Goal: Check status: Check status

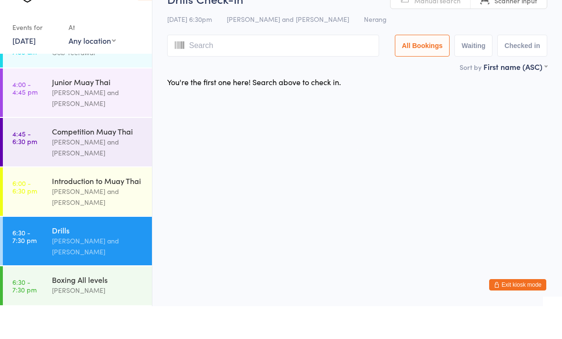
scroll to position [29, 0]
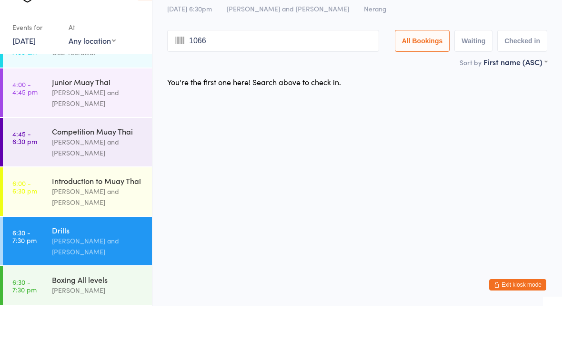
type input "1066"
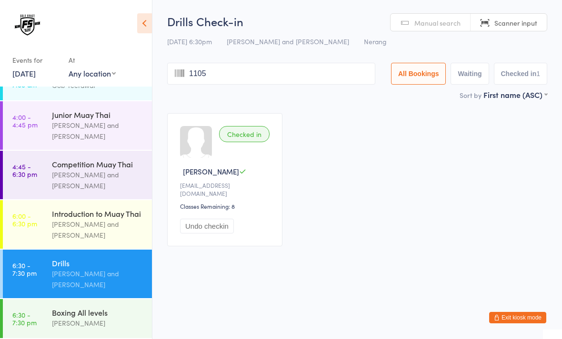
type input "1105"
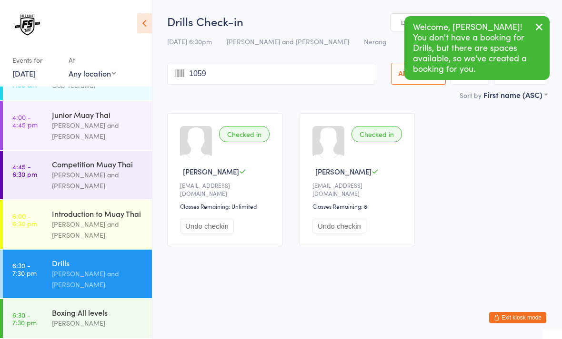
type input "1059"
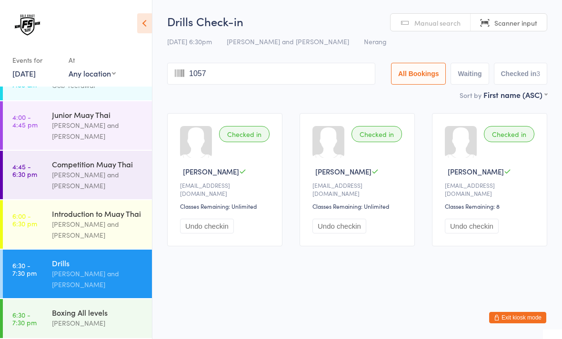
type input "1057"
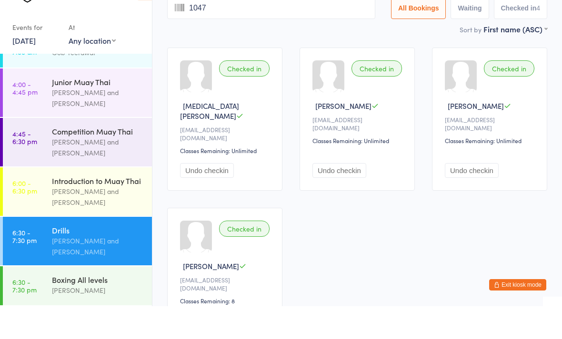
type input "1047"
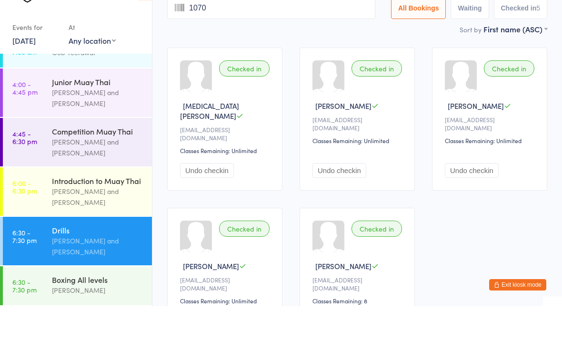
type input "1070"
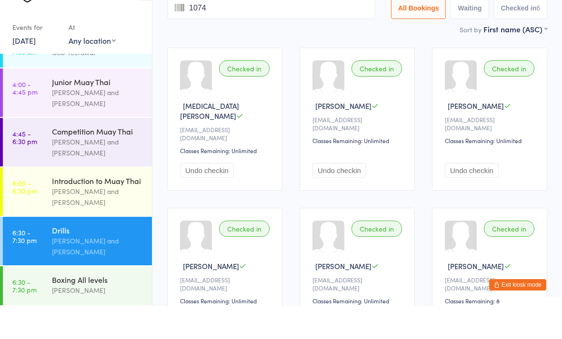
type input "1074"
type input "1039"
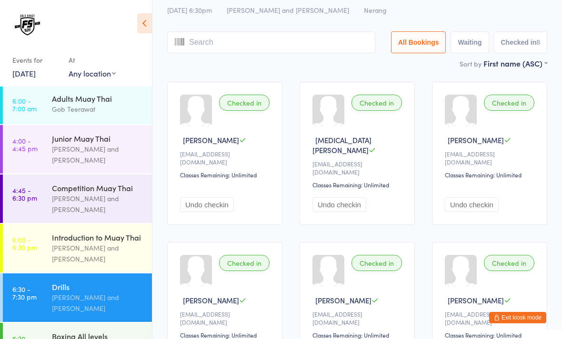
scroll to position [0, 0]
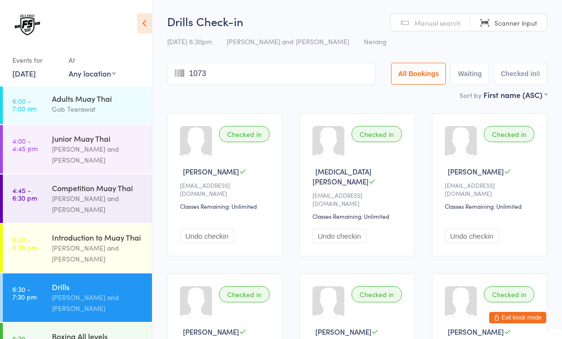
type input "1073"
type input "1077"
type input "1086"
type input "1043"
type input "1068"
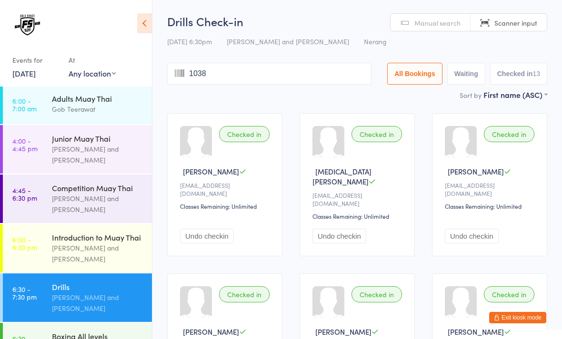
type input "1038"
